Goal: Task Accomplishment & Management: Manage account settings

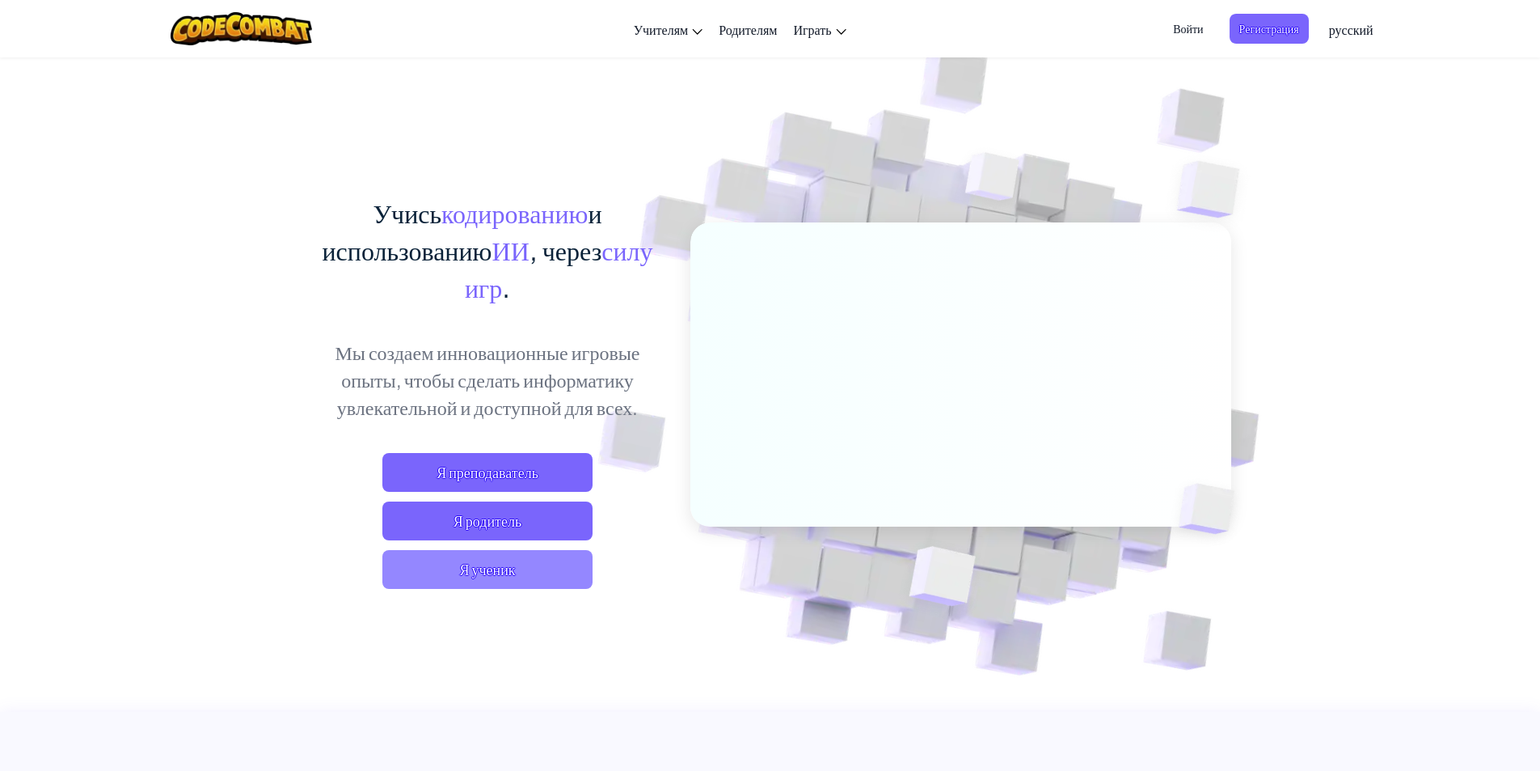
click at [517, 563] on span "Я ученик" at bounding box center [487, 569] width 210 height 39
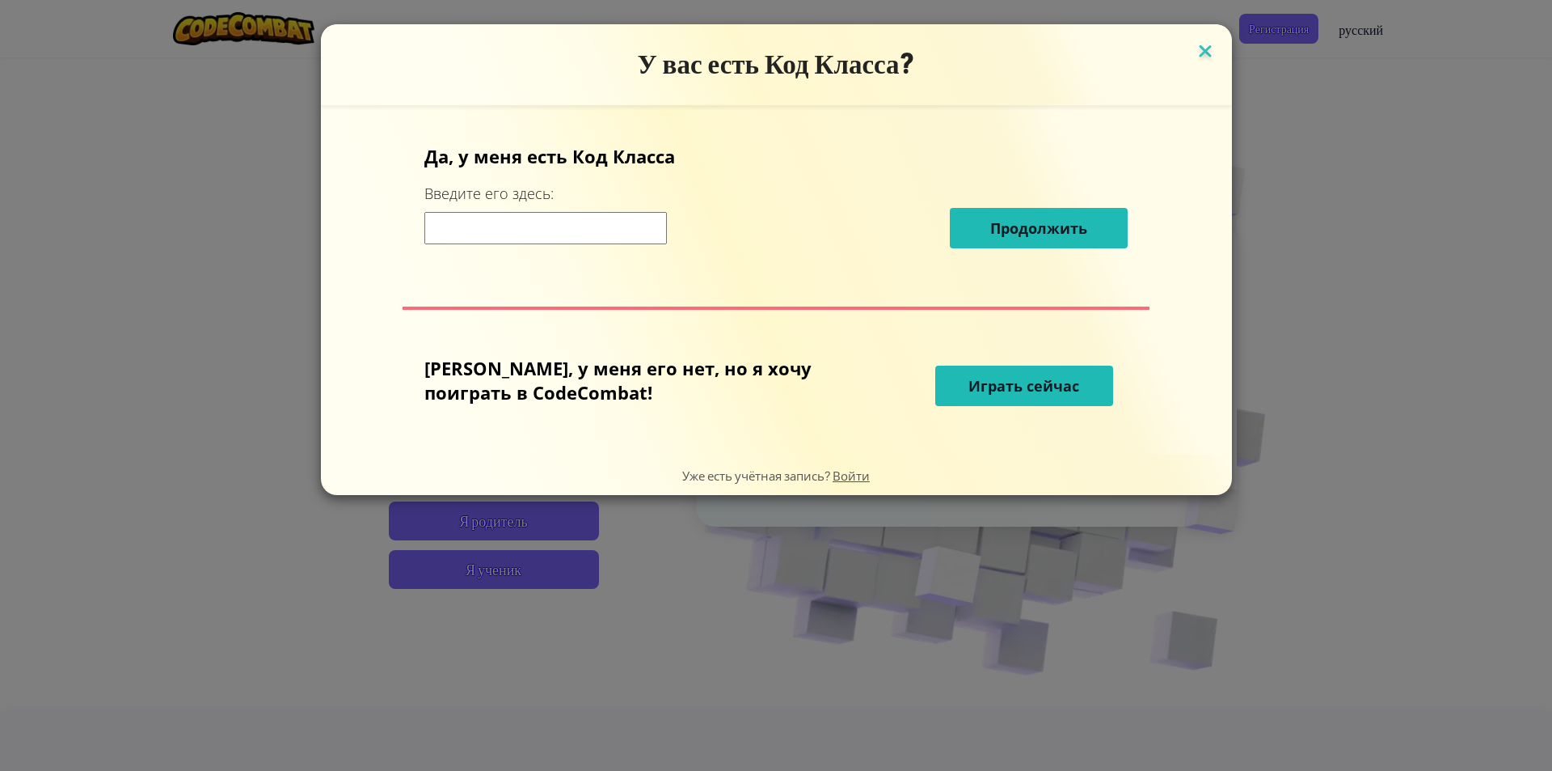
click at [1195, 62] on img at bounding box center [1205, 52] width 21 height 24
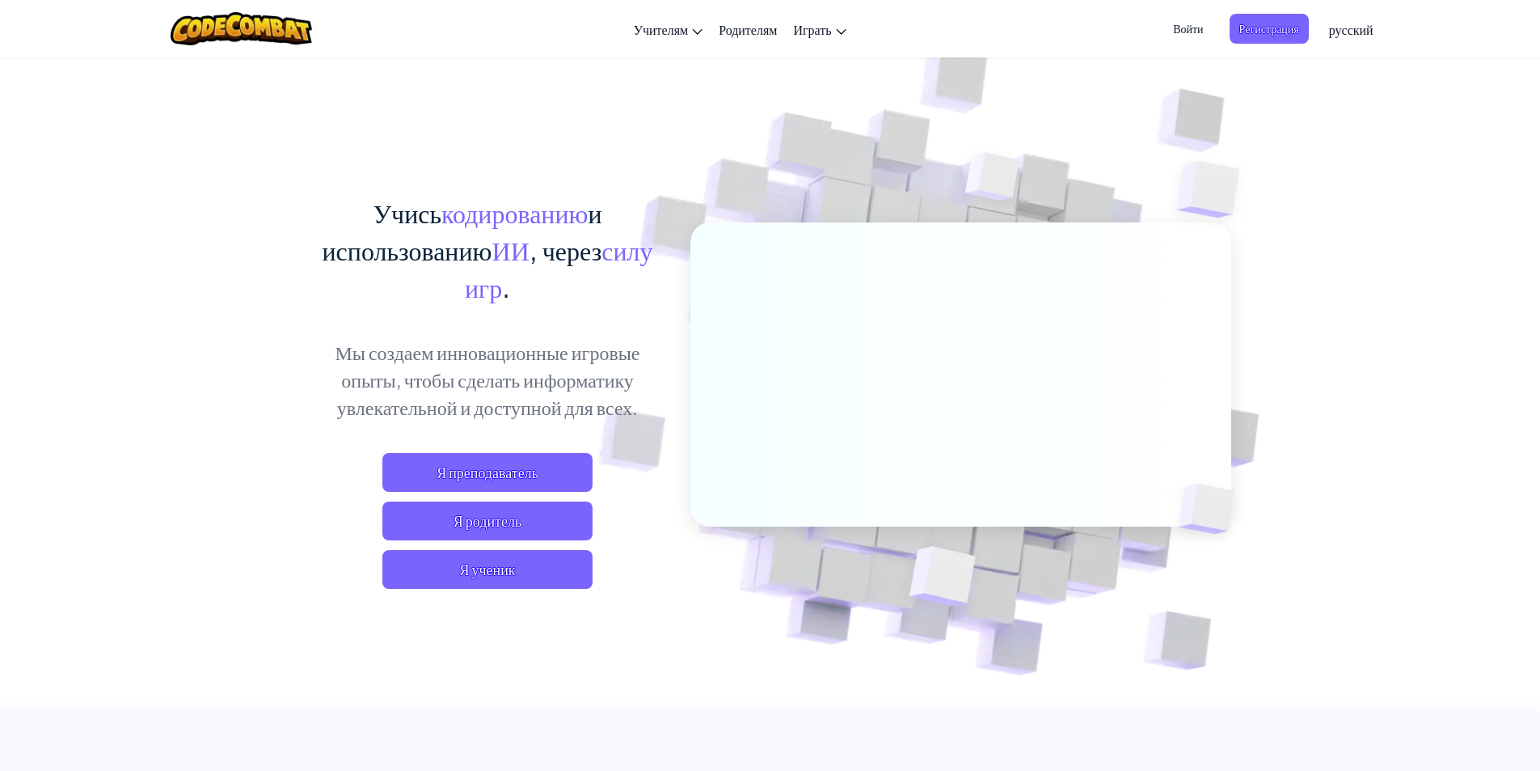
click at [1192, 29] on span "Войти" at bounding box center [1187, 29] width 49 height 30
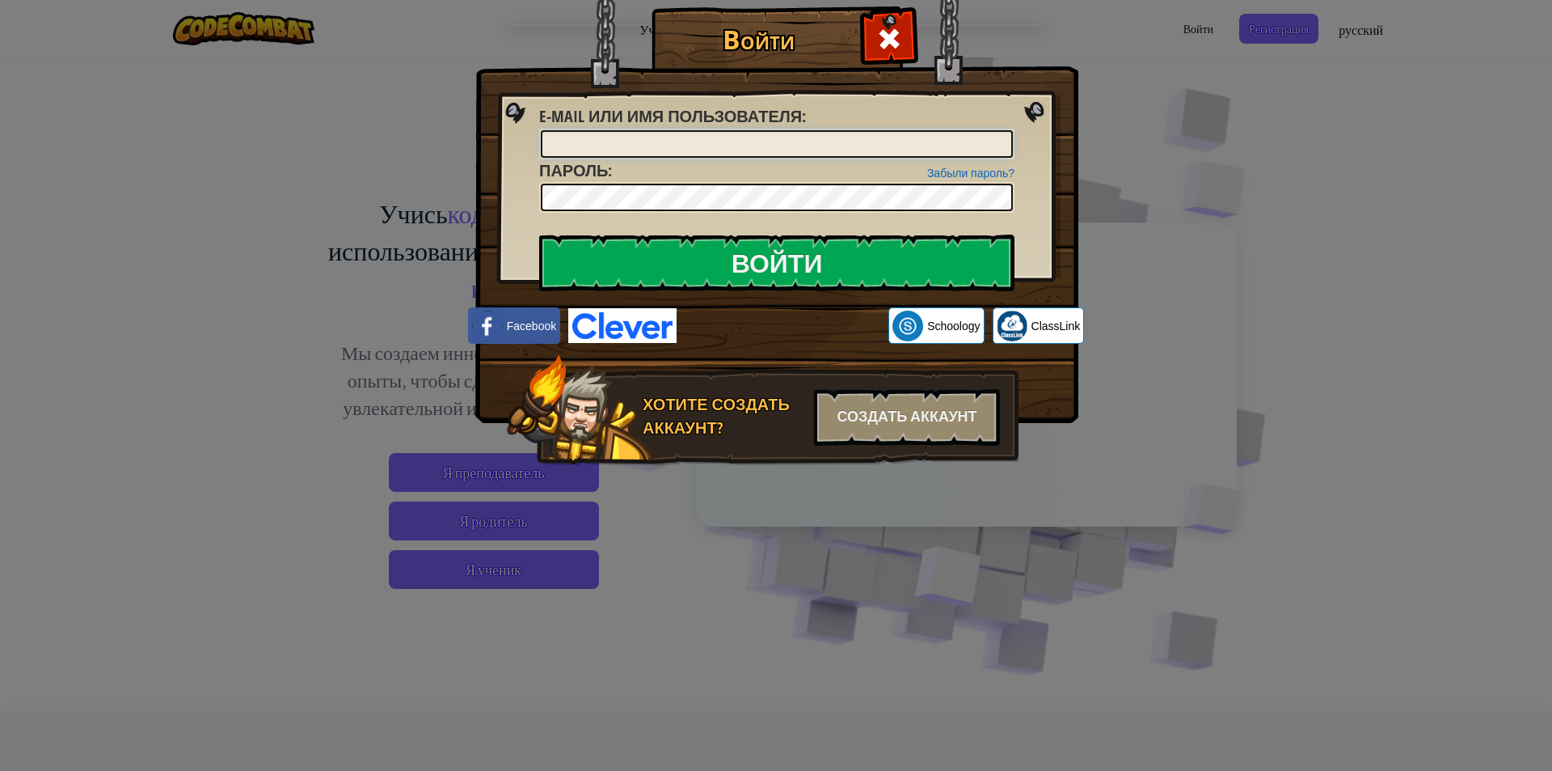
type input "v"
click at [641, 136] on input "v" at bounding box center [777, 143] width 472 height 27
type input "[EMAIL_ADDRESS][DOMAIN_NAME]"
click at [754, 274] on input "Войти" at bounding box center [776, 262] width 475 height 57
